Goal: Navigation & Orientation: Find specific page/section

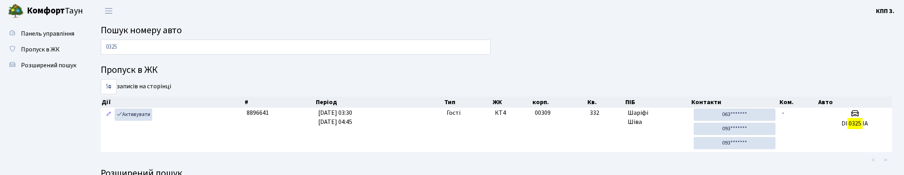
click at [279, 13] on header "[PERSON_NAME] КПП 3. Мій обліковий запис Вийти" at bounding box center [452, 11] width 904 height 22
